Goal: Transaction & Acquisition: Purchase product/service

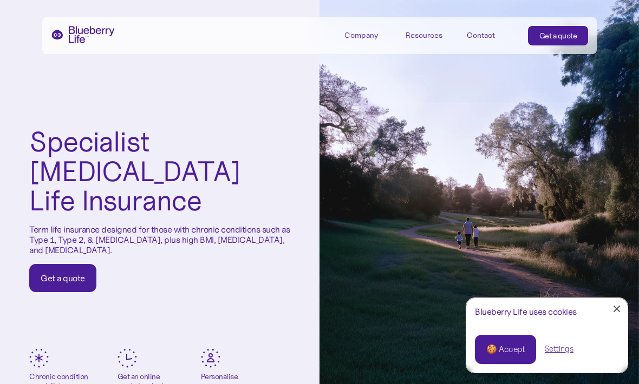
click at [617, 308] on link "Close Cookie Popup" at bounding box center [617, 309] width 22 height 22
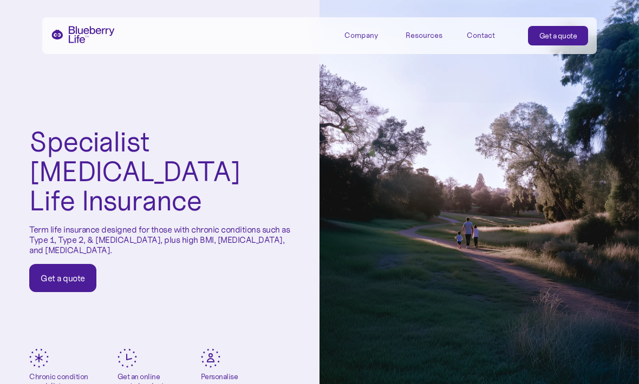
click at [77, 273] on div "Get a quote" at bounding box center [63, 278] width 44 height 11
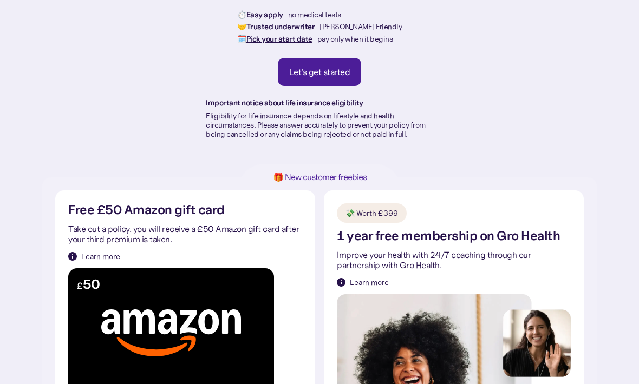
scroll to position [115, 0]
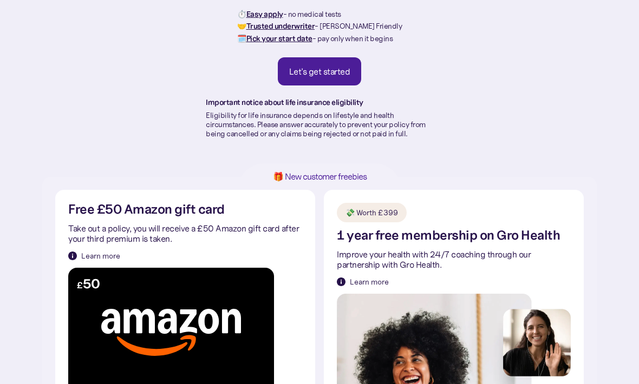
click at [322, 83] on link "Let's get started" at bounding box center [320, 72] width 84 height 28
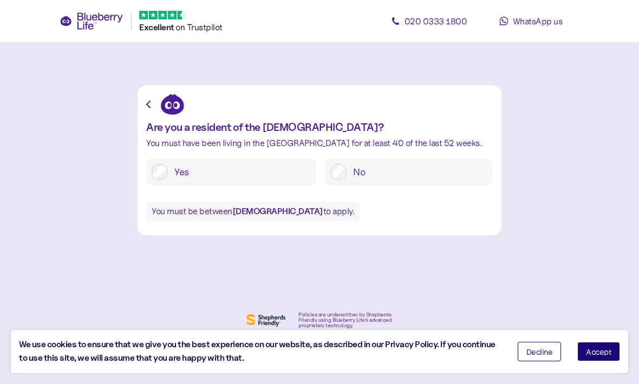
click at [600, 355] on span "Accept" at bounding box center [598, 352] width 25 height 8
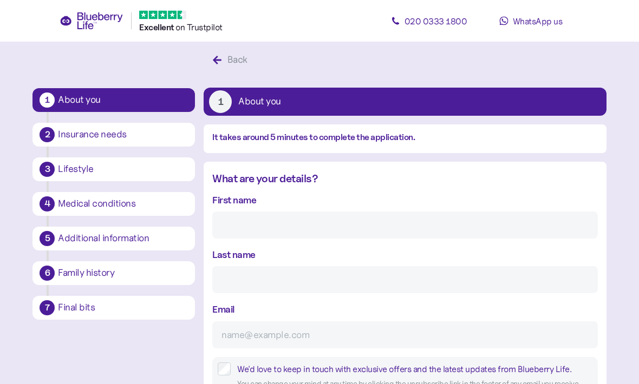
scroll to position [20, 0]
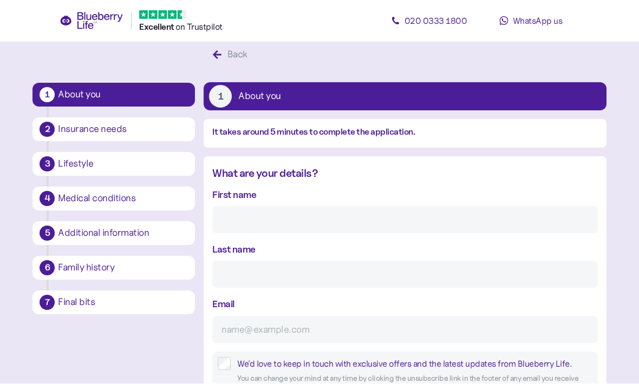
click at [434, 224] on input "First name" at bounding box center [404, 220] width 385 height 27
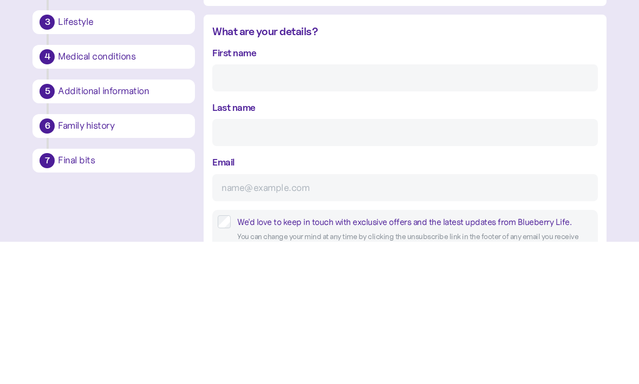
type input "Pradip"
type input "Patel"
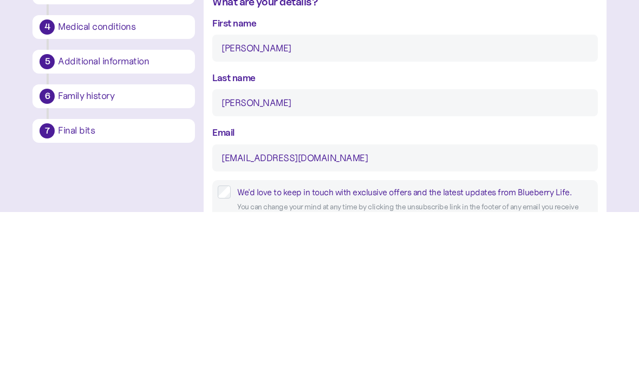
scroll to position [193, 0]
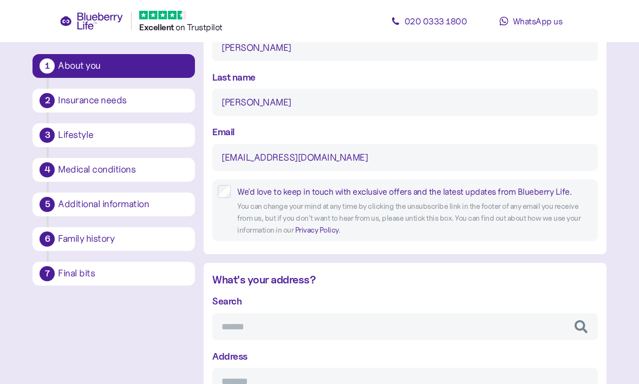
type input "pradip7@hotmail.co.uk"
click at [437, 328] on input "Search" at bounding box center [404, 326] width 385 height 27
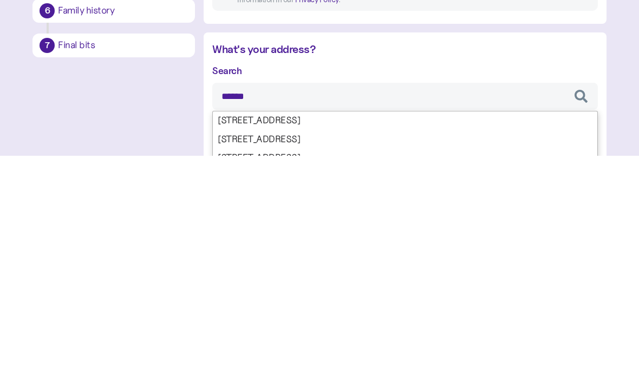
type input "*******"
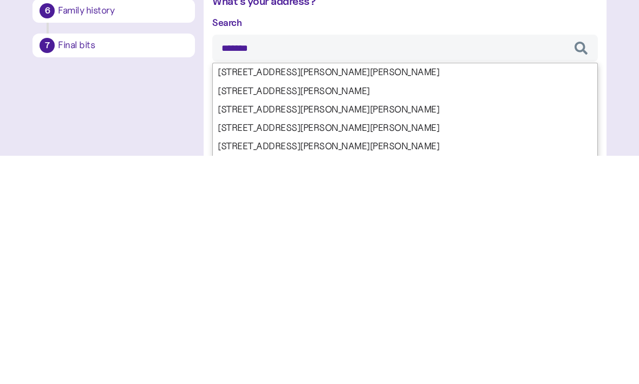
scroll to position [254, 0]
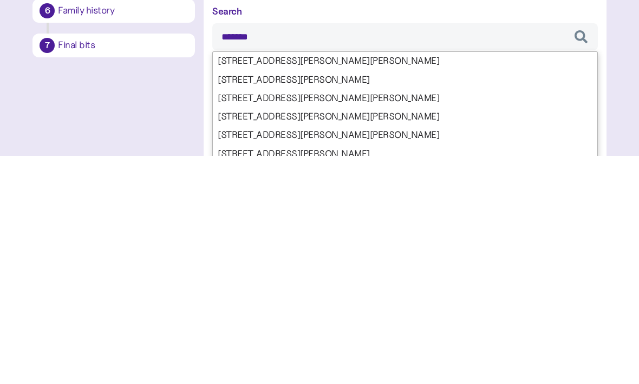
type input "**********"
type input "******"
type input "**********"
type input "*******"
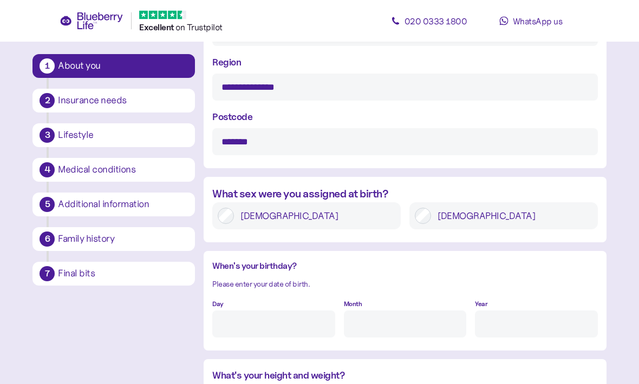
scroll to position [652, 0]
type input "*******"
click at [319, 325] on input "Day" at bounding box center [273, 324] width 122 height 27
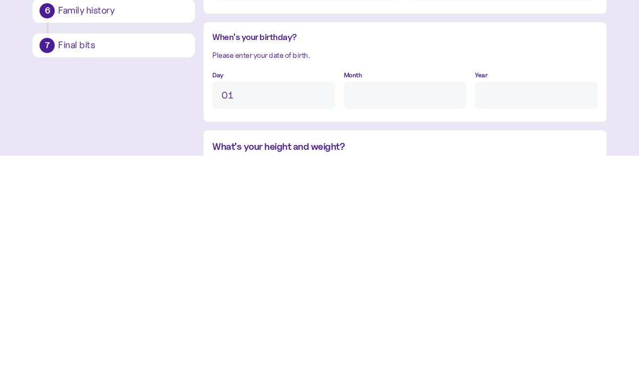
click at [415, 310] on input "Month" at bounding box center [405, 323] width 122 height 27
type input "1"
click at [526, 310] on input "Year" at bounding box center [536, 323] width 122 height 27
type input "2"
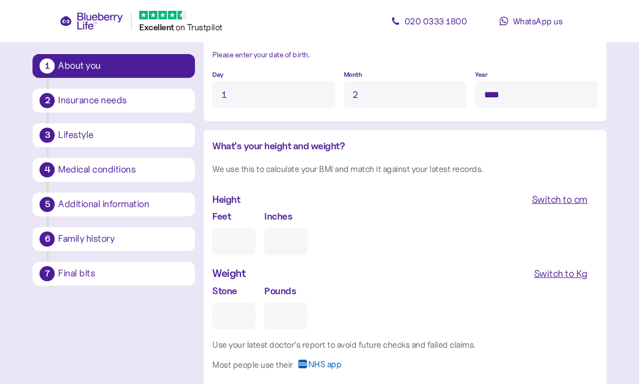
type input "****"
click at [223, 239] on input "Feet" at bounding box center [233, 241] width 43 height 27
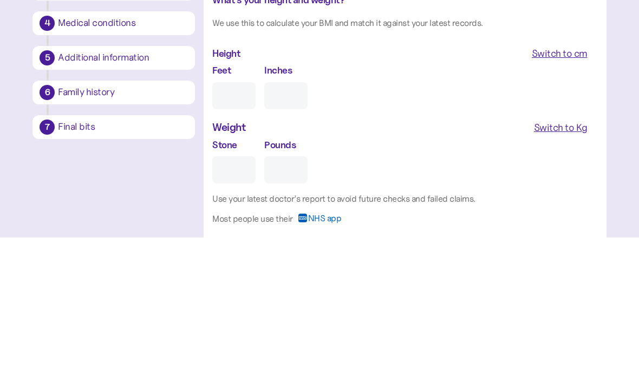
type input "5"
type input "0"
type input "5"
click at [297, 229] on input "0" at bounding box center [285, 242] width 43 height 27
type input "11"
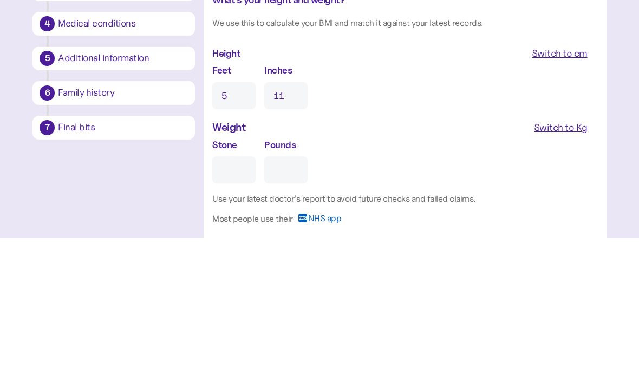
click at [567, 267] on div "Switch to Kg" at bounding box center [561, 274] width 54 height 15
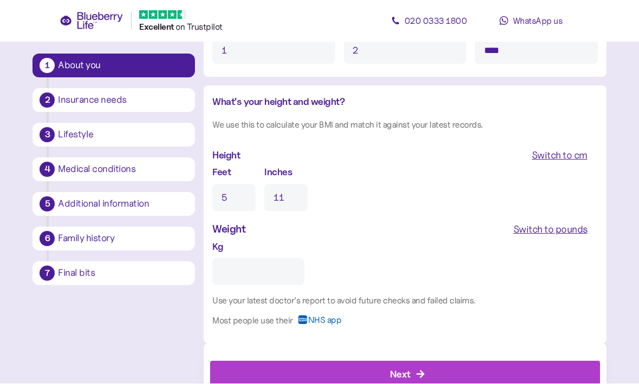
click at [283, 275] on input "Kg" at bounding box center [258, 272] width 92 height 27
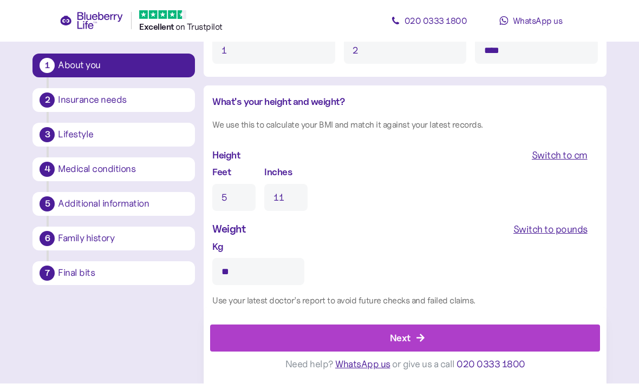
type input "**"
click at [413, 352] on div "Next" at bounding box center [407, 339] width 365 height 26
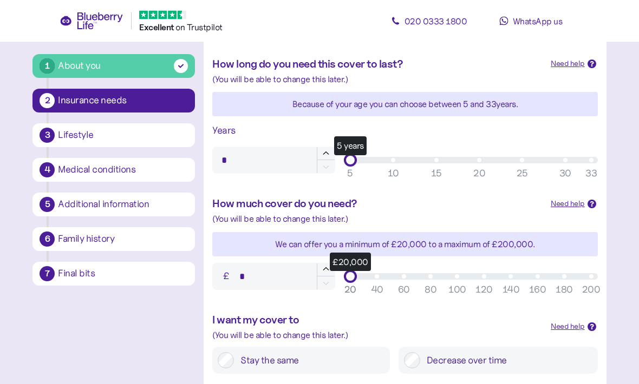
scroll to position [309, 0]
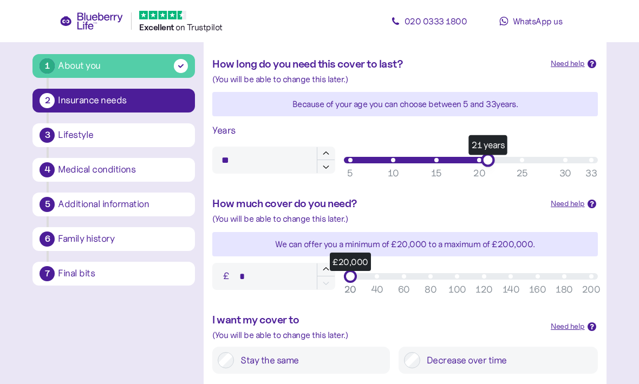
type input "**"
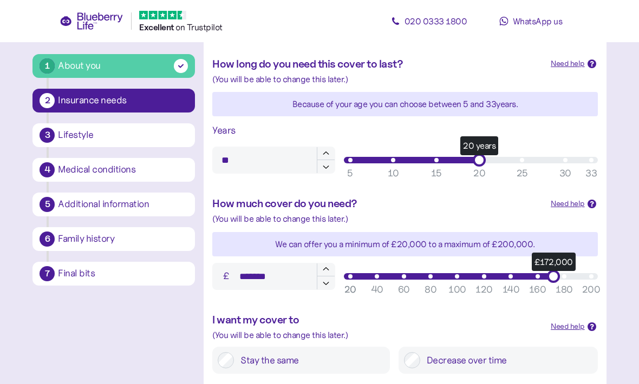
type input "*******"
click at [623, 350] on main "1 About you 2 Insurance needs 3 Lifestyle 4 Medical conditions 5 Additional inf…" at bounding box center [319, 142] width 639 height 903
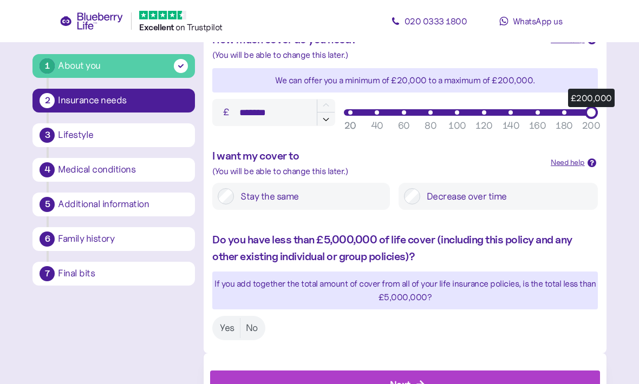
scroll to position [478, 0]
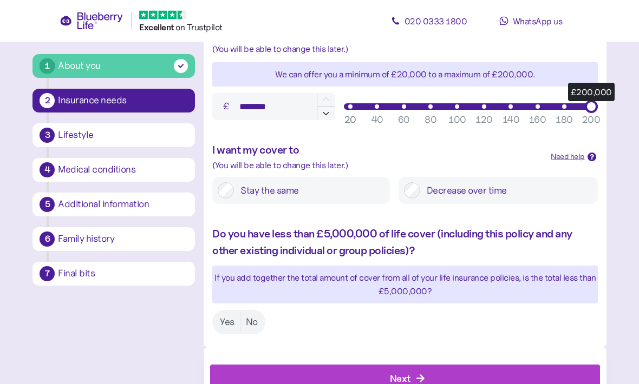
click at [259, 321] on label "No" at bounding box center [251, 323] width 23 height 20
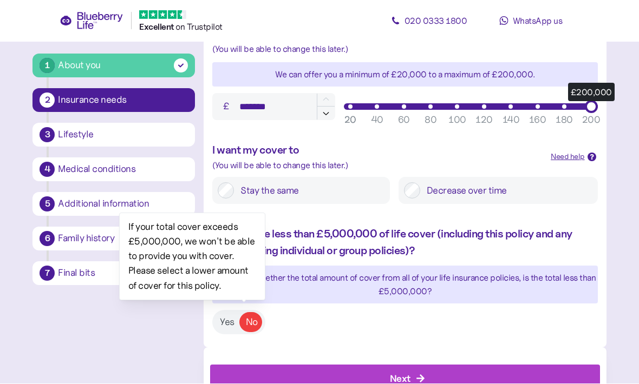
click at [224, 323] on label "Yes" at bounding box center [226, 323] width 25 height 20
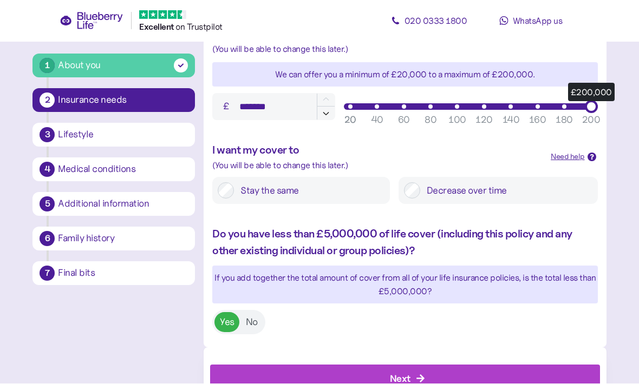
click at [419, 380] on div "Next" at bounding box center [407, 379] width 365 height 26
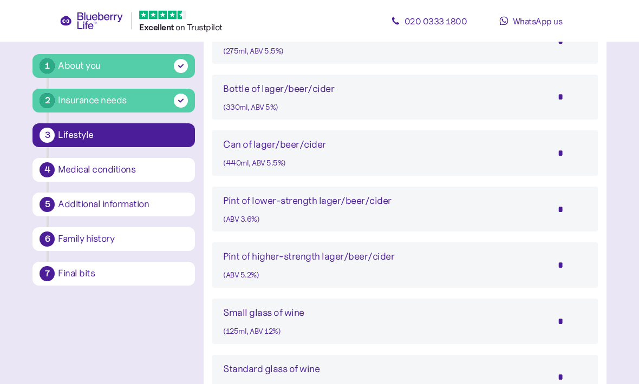
scroll to position [681, 0]
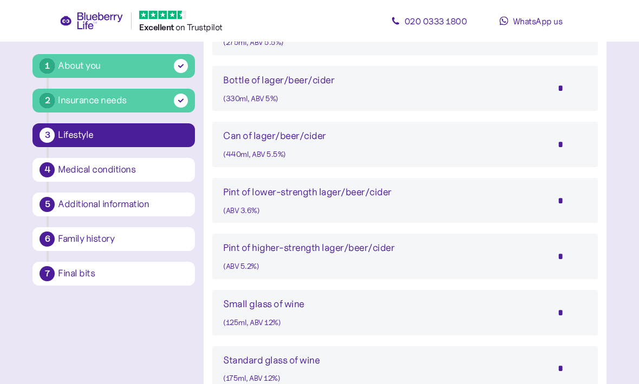
click at [564, 252] on input "*" at bounding box center [568, 257] width 38 height 27
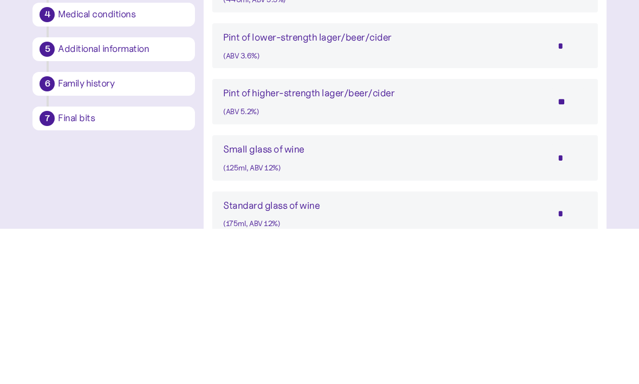
type input "**"
click at [561, 300] on input "*" at bounding box center [568, 313] width 38 height 27
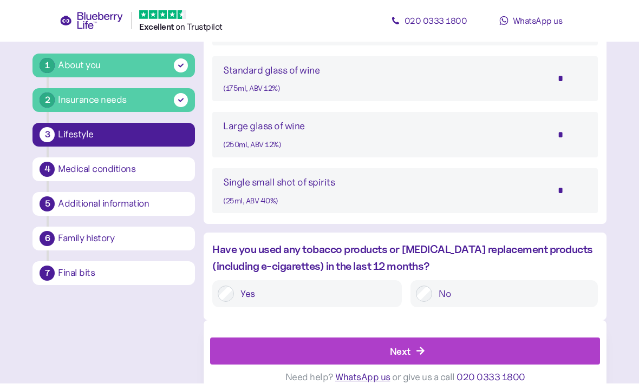
scroll to position [975, 0]
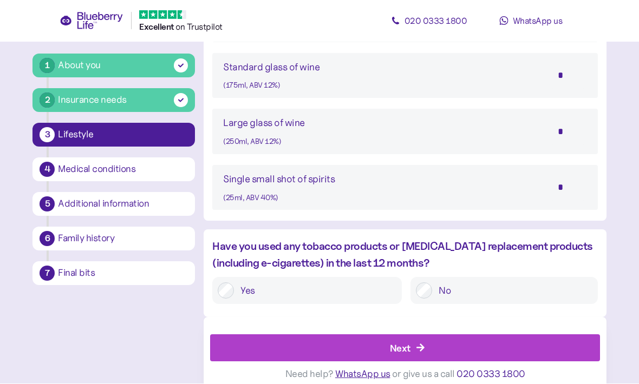
type input "*"
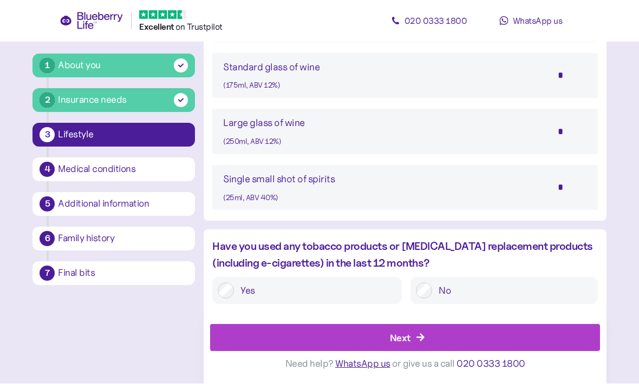
click at [426, 340] on div "Next" at bounding box center [407, 339] width 365 height 26
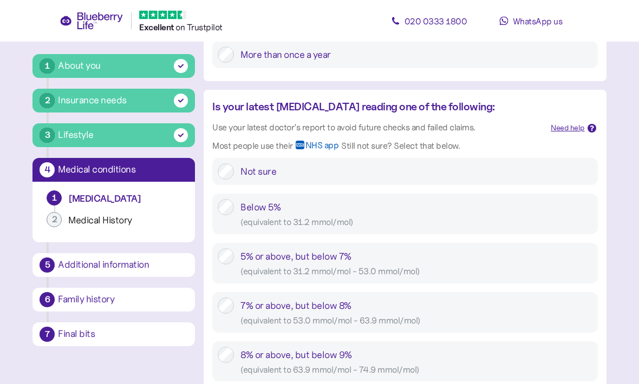
scroll to position [355, 0]
click at [238, 308] on label "7% or above, but below 8% ( equivalent to 53.0 mmol/mol - 63.9 mmol/mol )" at bounding box center [413, 312] width 358 height 30
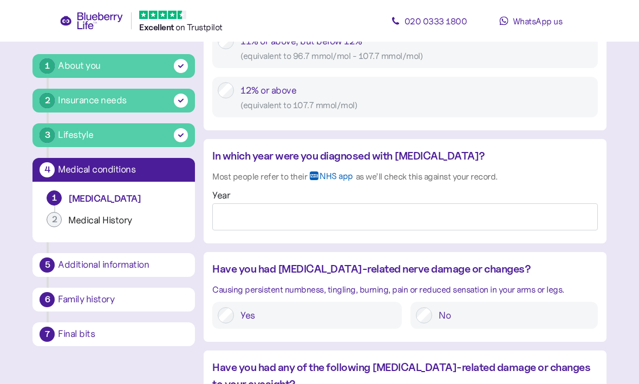
scroll to position [818, 0]
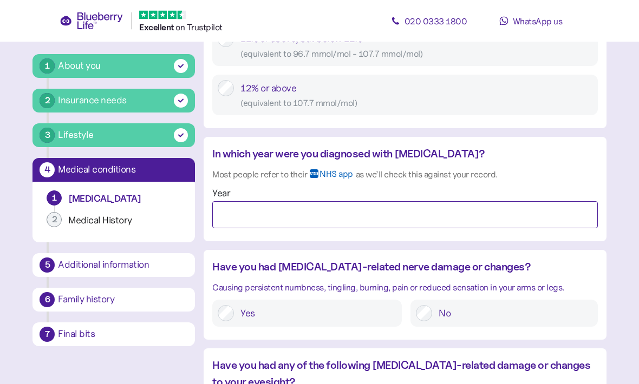
click at [343, 215] on input "Year" at bounding box center [404, 215] width 385 height 27
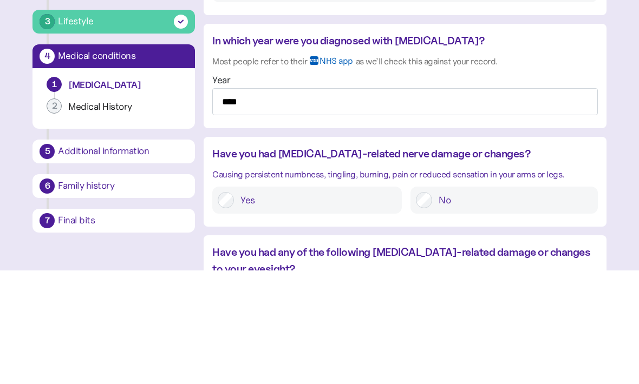
scroll to position [932, 0]
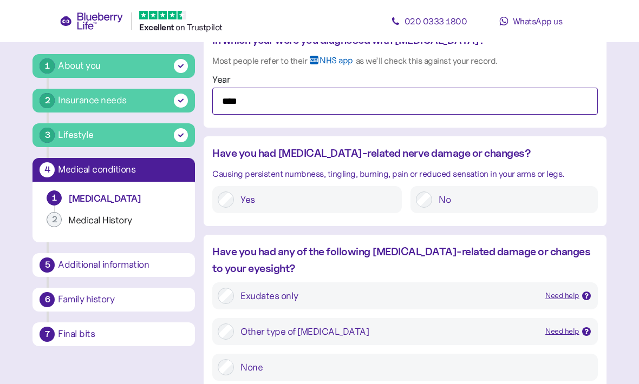
type input "****"
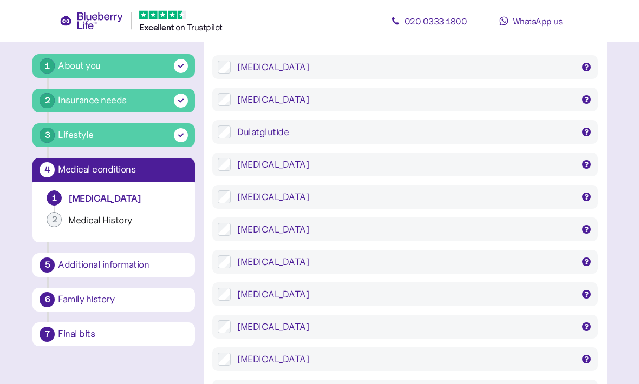
scroll to position [1718, 0]
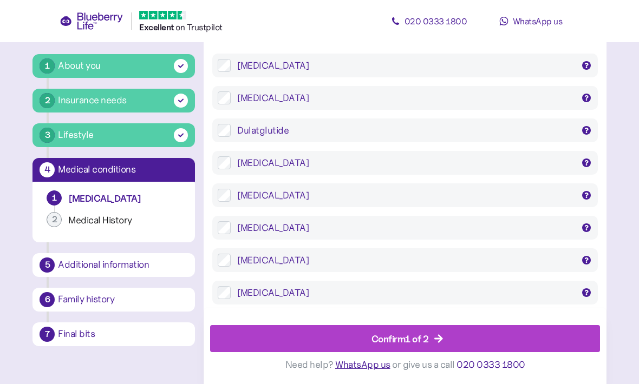
click at [437, 344] on icon "button" at bounding box center [439, 339] width 10 height 10
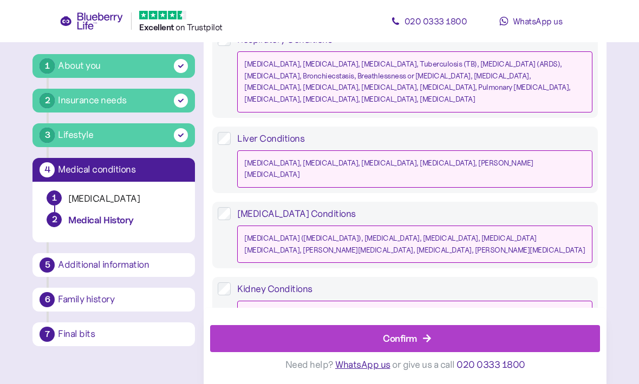
scroll to position [1040, 0]
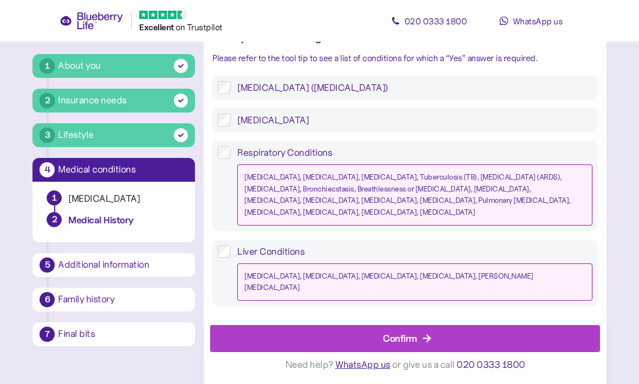
scroll to position [871, 0]
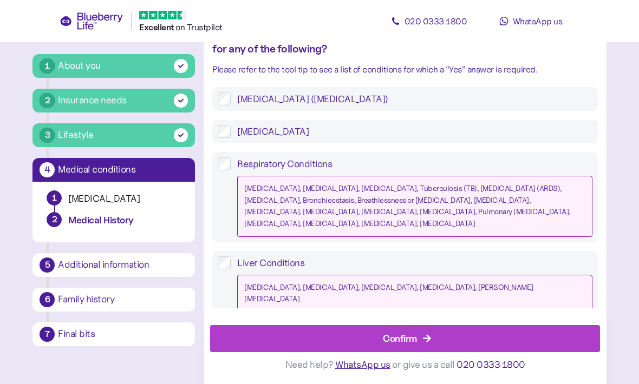
click at [418, 342] on div "Confirm" at bounding box center [407, 339] width 365 height 26
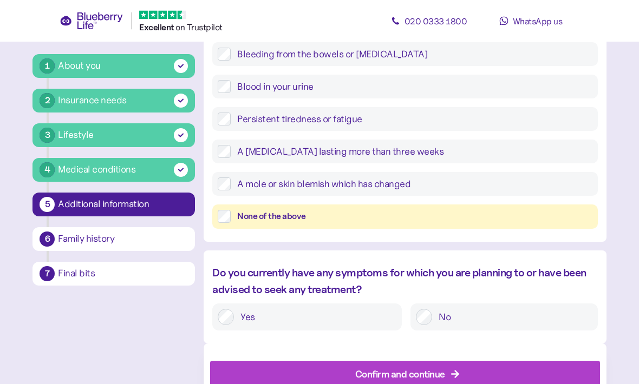
scroll to position [470, 0]
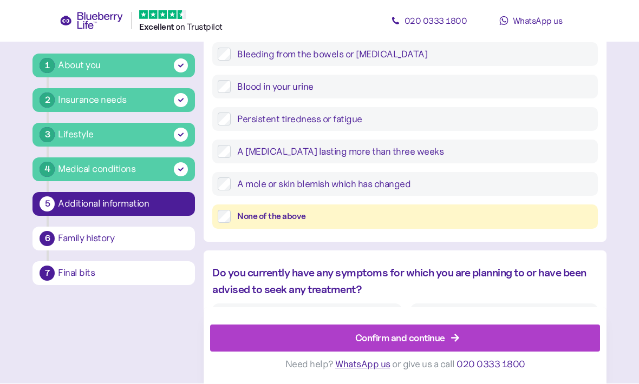
click at [426, 346] on div "Confirm and continue" at bounding box center [400, 338] width 90 height 15
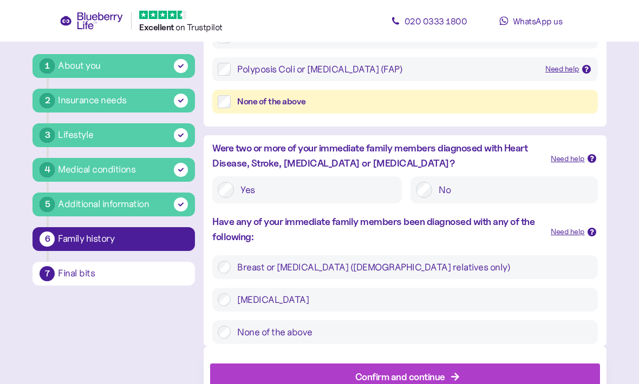
scroll to position [322, 0]
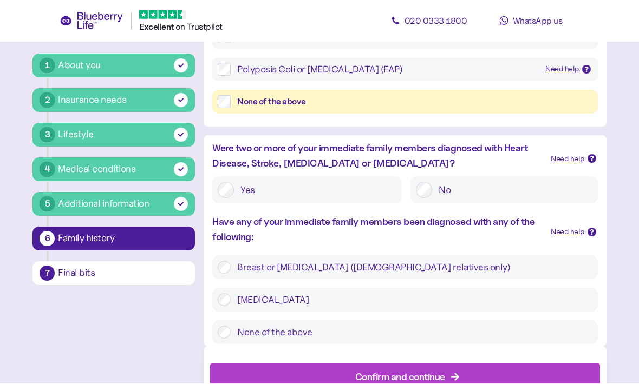
click at [241, 331] on label "None of the above" at bounding box center [411, 332] width 361 height 13
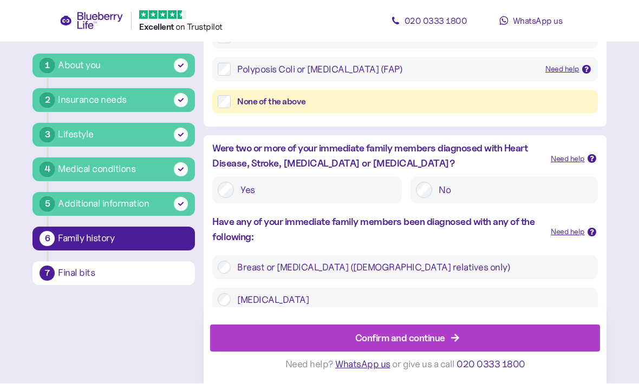
click at [434, 346] on div "Confirm and continue" at bounding box center [400, 338] width 90 height 15
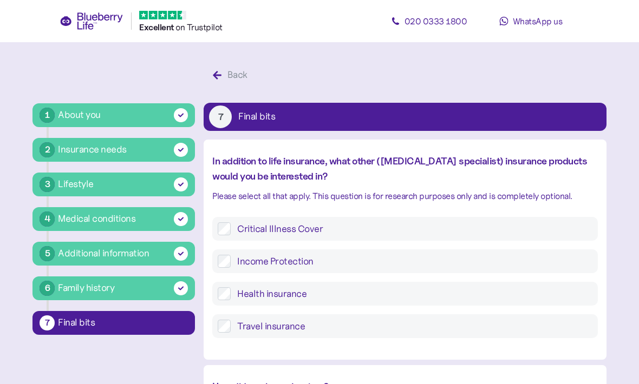
click at [237, 298] on label "Health insurance" at bounding box center [411, 293] width 361 height 13
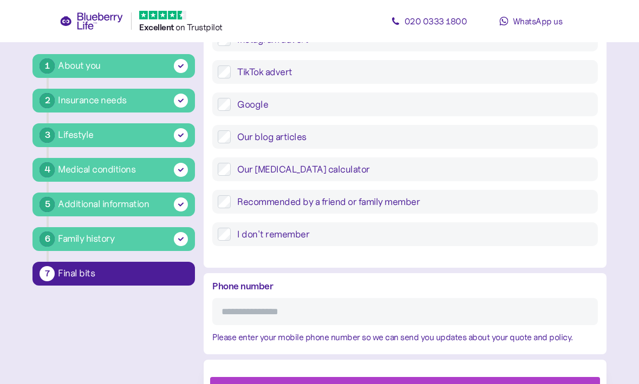
scroll to position [446, 0]
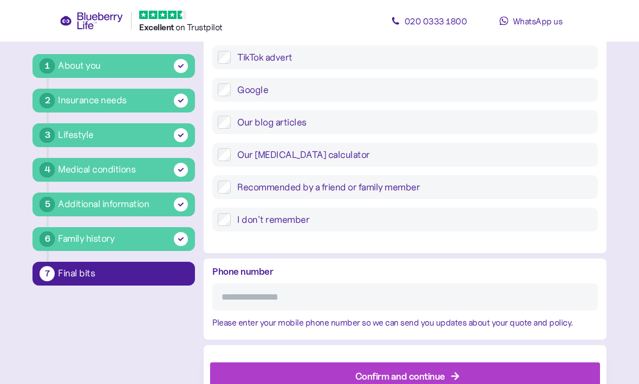
click at [347, 296] on input "Phone number" at bounding box center [404, 297] width 385 height 27
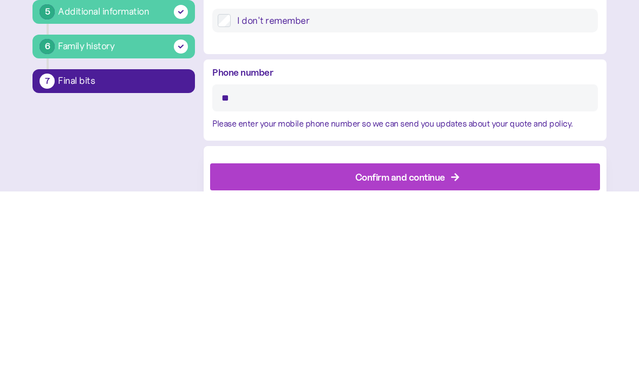
type input "*"
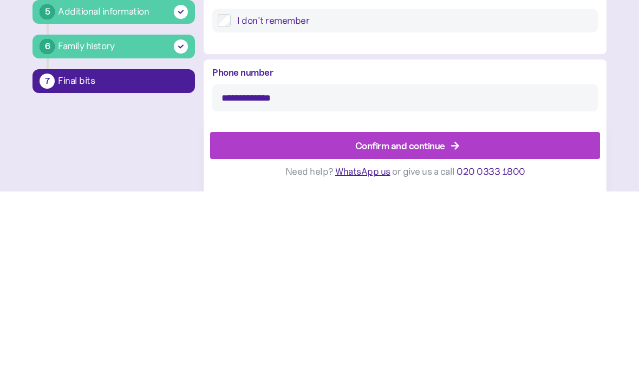
scroll to position [446, 0]
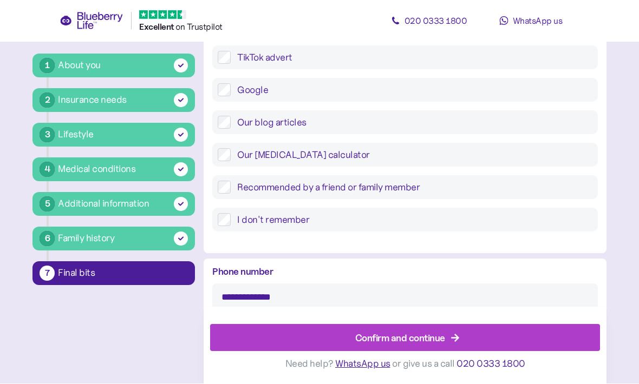
type input "**********"
click at [416, 346] on div "Confirm and continue" at bounding box center [400, 338] width 90 height 15
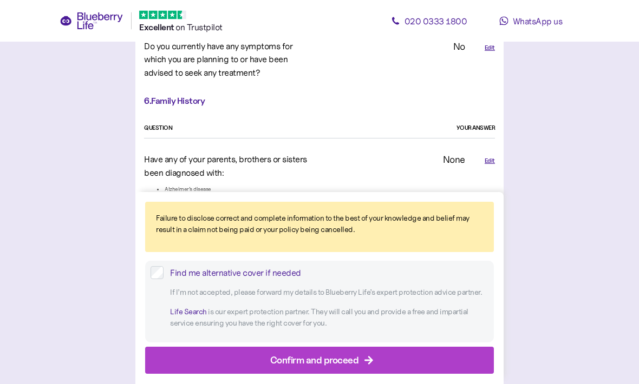
scroll to position [2483, 0]
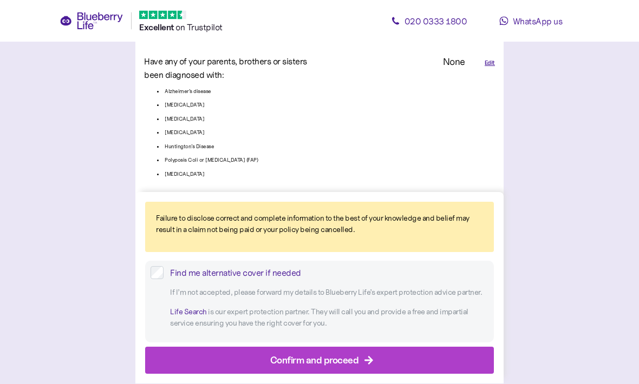
click at [339, 368] on div "Confirm and proceed" at bounding box center [314, 361] width 89 height 15
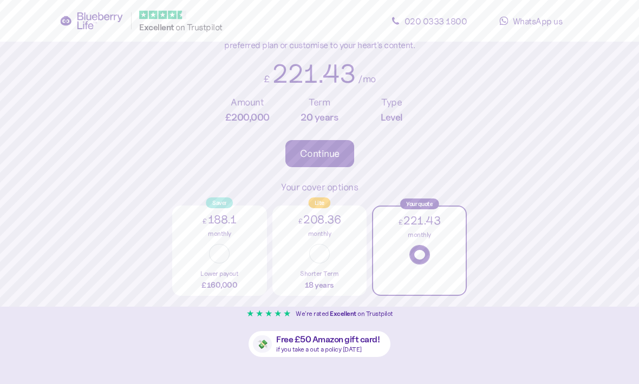
scroll to position [113, 0]
click at [323, 257] on button "button" at bounding box center [319, 253] width 21 height 19
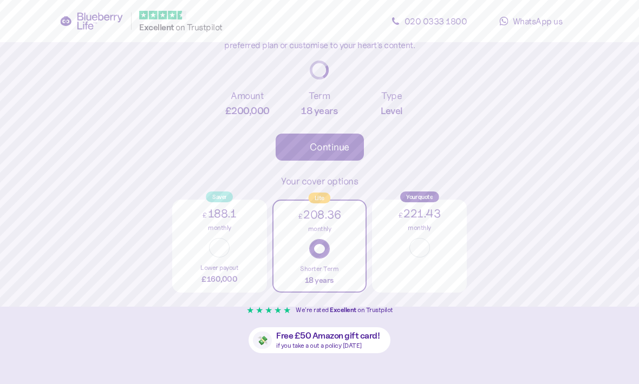
type input "**"
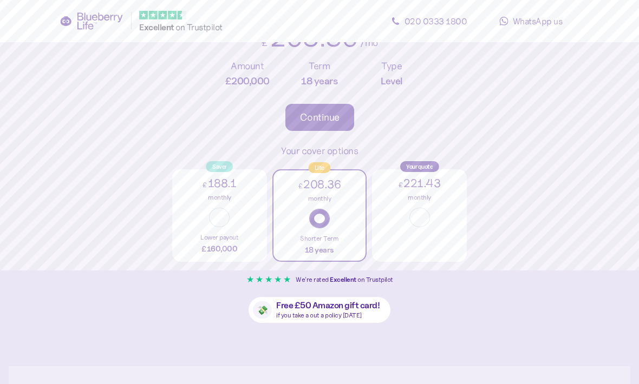
scroll to position [123, 0]
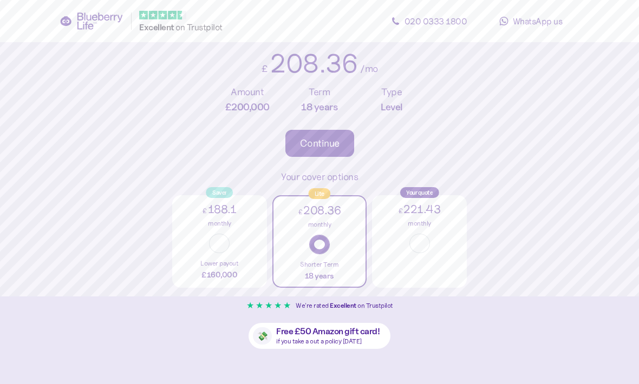
click at [338, 276] on div "18 years" at bounding box center [319, 276] width 93 height 12
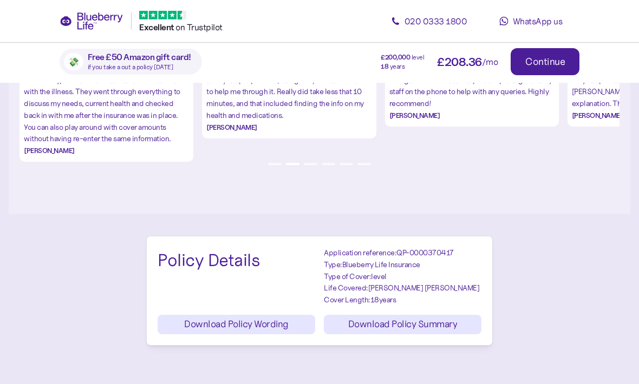
scroll to position [1161, 0]
click at [416, 318] on span "Download Policy Summary" at bounding box center [402, 324] width 109 height 18
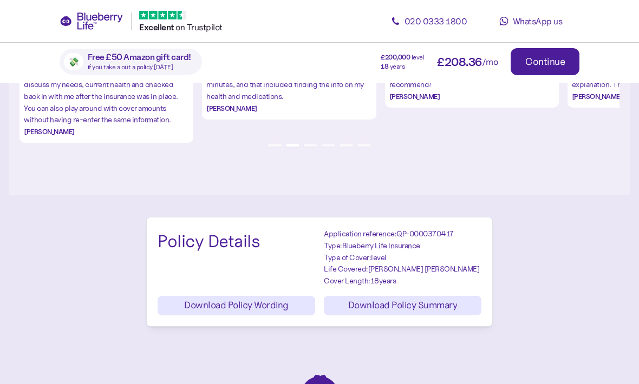
click at [269, 304] on button "Download Policy Wording" at bounding box center [237, 305] width 158 height 19
